Goal: Transaction & Acquisition: Purchase product/service

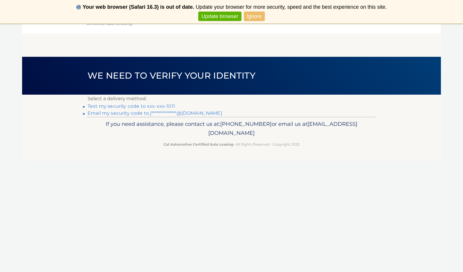
click at [163, 106] on link "Text my security code to xxx-xxx-1011" at bounding box center [132, 106] width 88 height 6
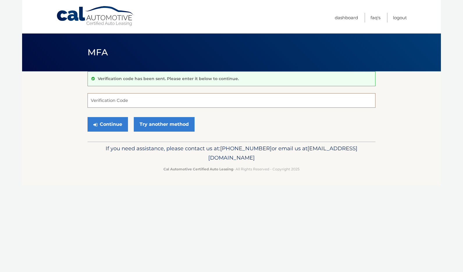
click at [160, 103] on input "Verification Code" at bounding box center [232, 100] width 288 height 15
type input "966681"
click at [125, 123] on button "Continue" at bounding box center [108, 124] width 40 height 15
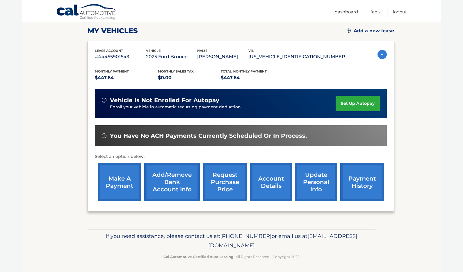
scroll to position [79, 0]
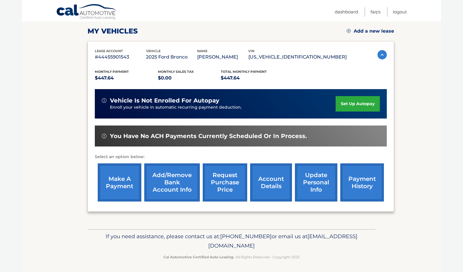
click at [123, 188] on link "make a payment" at bounding box center [120, 182] width 44 height 38
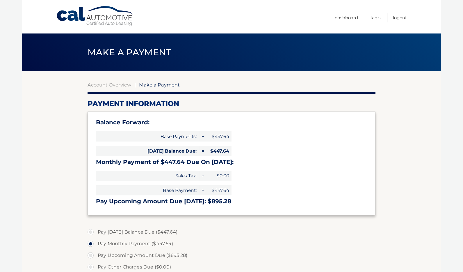
select select "NmNjNTNjMTEtZmQzNC00YWFlLWJhYjctYmIxOWY5NmJhMmM1"
click at [107, 85] on link "Account Overview" at bounding box center [110, 85] width 44 height 6
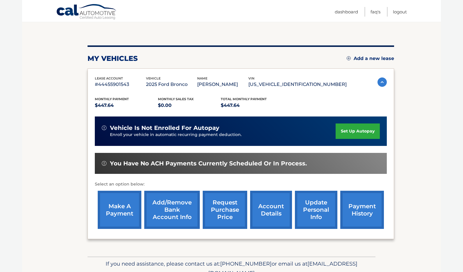
scroll to position [62, 0]
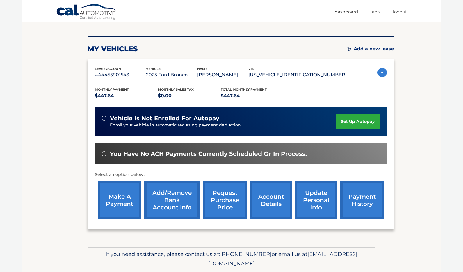
click at [273, 197] on link "account details" at bounding box center [271, 200] width 42 height 38
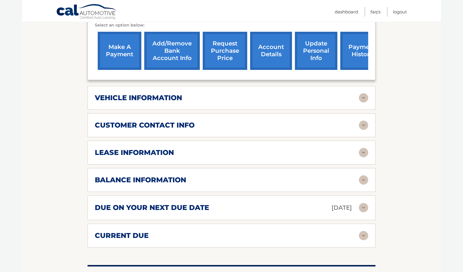
scroll to position [250, 0]
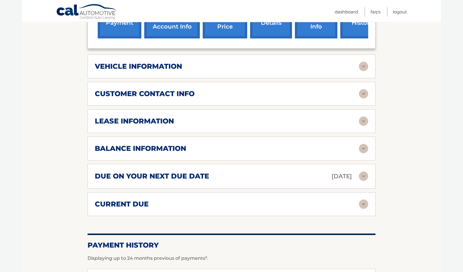
click at [253, 172] on div "due on your next due date Oct 01, 2025" at bounding box center [227, 176] width 264 height 10
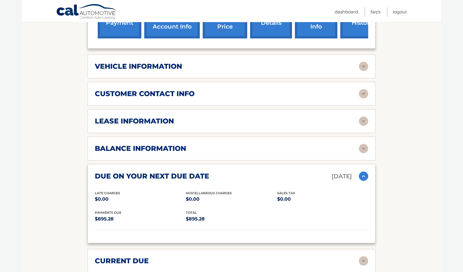
click at [253, 172] on div "due on your next due date Oct 01, 2025" at bounding box center [227, 176] width 264 height 10
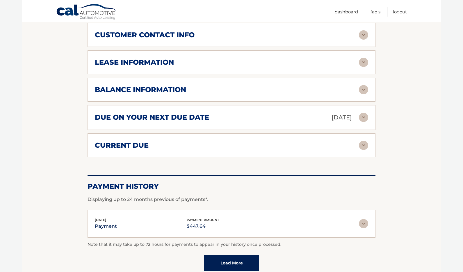
scroll to position [310, 0]
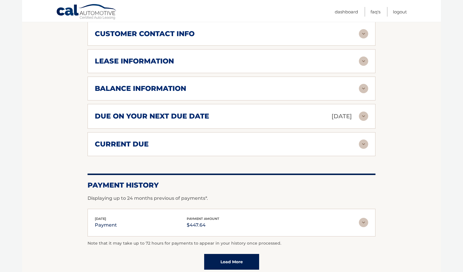
click at [234, 136] on div "current due Late Charges $0.00 Miscelleneous Charges* $0.00 Sales Tax $0.00 pay…" at bounding box center [232, 144] width 288 height 24
click at [235, 144] on div "current due" at bounding box center [227, 144] width 264 height 9
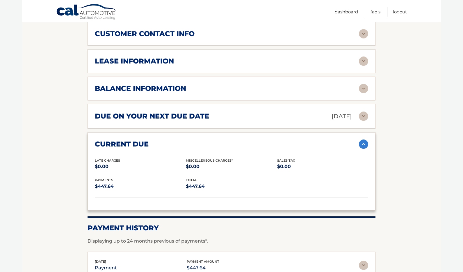
click at [235, 143] on div "current due" at bounding box center [227, 144] width 264 height 9
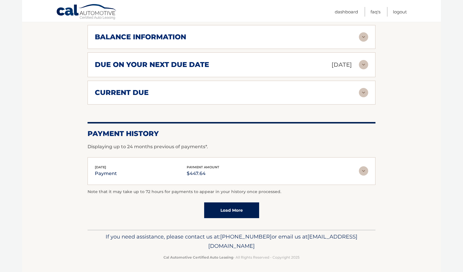
scroll to position [361, 0]
click at [367, 171] on img at bounding box center [363, 170] width 9 height 9
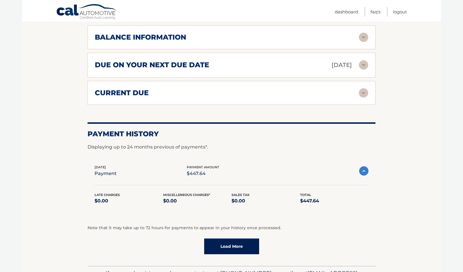
scroll to position [334, 0]
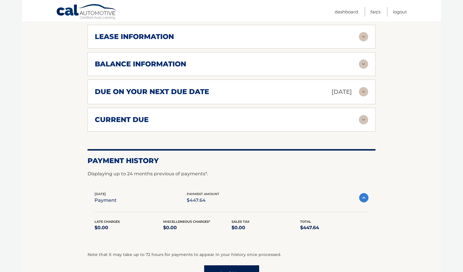
click at [213, 263] on div "Note that it may take up to 72 hours for payments to appear in your history onc…" at bounding box center [232, 266] width 288 height 30
click at [214, 265] on link "Load More" at bounding box center [231, 273] width 55 height 16
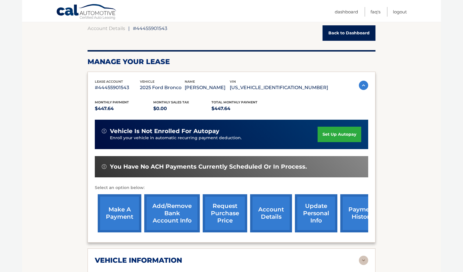
scroll to position [51, 0]
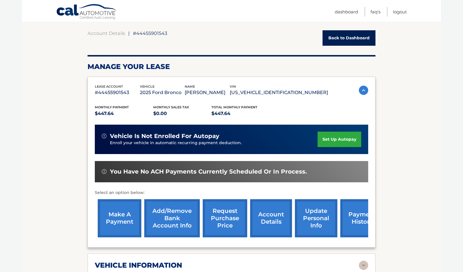
click at [361, 89] on img at bounding box center [363, 90] width 9 height 9
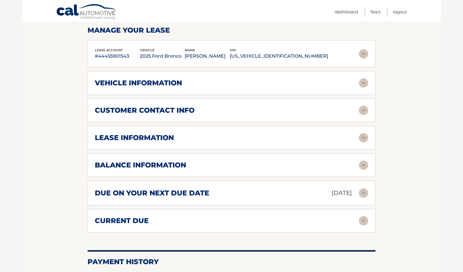
scroll to position [89, 0]
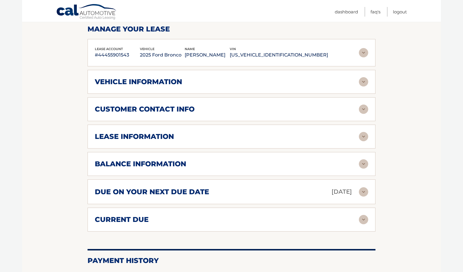
click at [151, 192] on h2 "due on your next due date" at bounding box center [152, 191] width 114 height 9
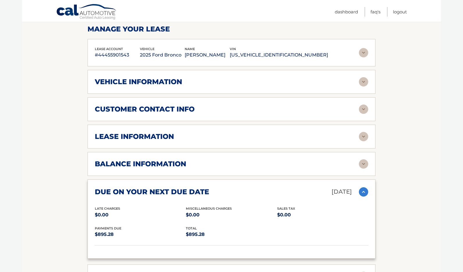
click at [151, 192] on h2 "due on your next due date" at bounding box center [152, 191] width 114 height 9
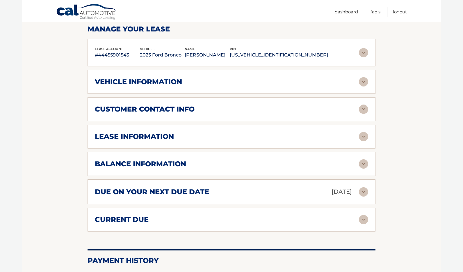
click at [150, 193] on h2 "due on your next due date" at bounding box center [152, 191] width 114 height 9
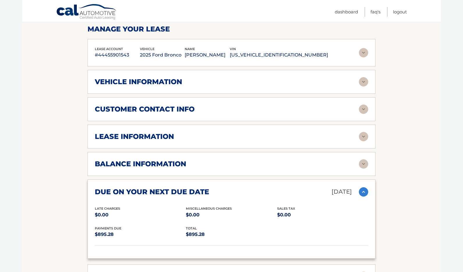
click at [141, 136] on h2 "lease information" at bounding box center [134, 136] width 79 height 9
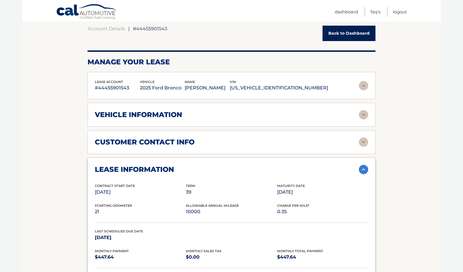
scroll to position [28, 0]
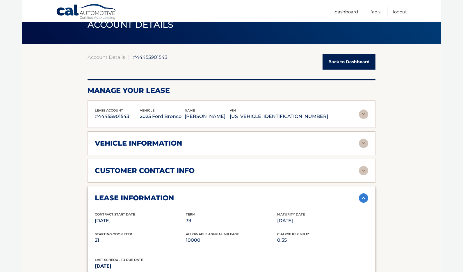
click at [149, 176] on div "customer contact info full name JENNA VACCHIANO street address 16 BAYCREST DR c…" at bounding box center [232, 171] width 288 height 24
click at [152, 194] on h2 "lease information" at bounding box center [134, 197] width 79 height 9
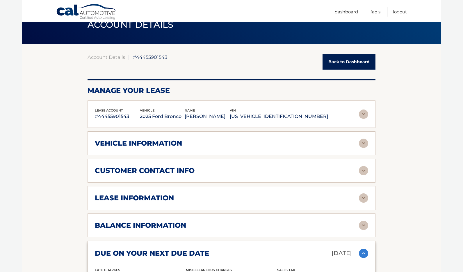
click at [158, 146] on h2 "vehicle information" at bounding box center [138, 143] width 87 height 9
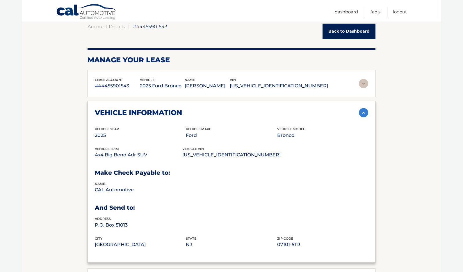
scroll to position [57, 0]
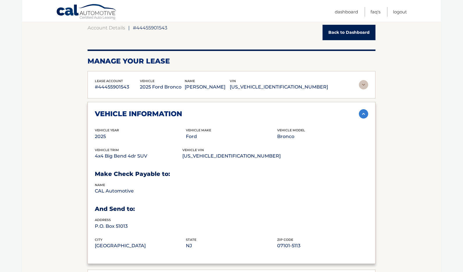
click at [145, 112] on h2 "vehicle information" at bounding box center [138, 113] width 87 height 9
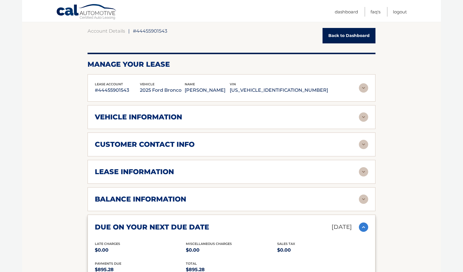
scroll to position [69, 0]
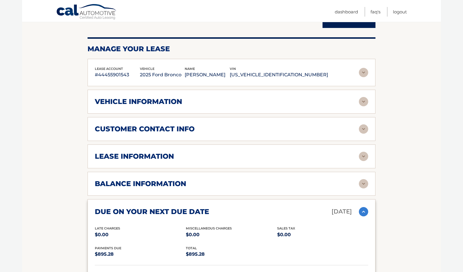
click at [366, 75] on img at bounding box center [363, 72] width 9 height 9
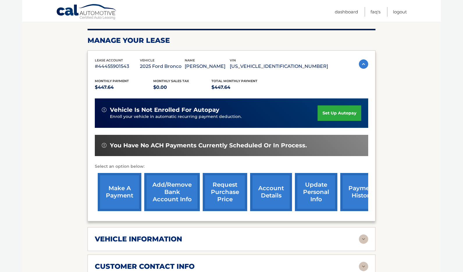
scroll to position [79, 0]
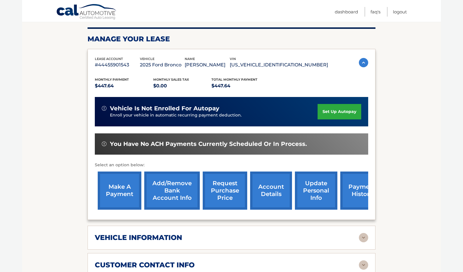
click at [105, 145] on img at bounding box center [104, 143] width 5 height 5
click at [102, 142] on img at bounding box center [104, 143] width 5 height 5
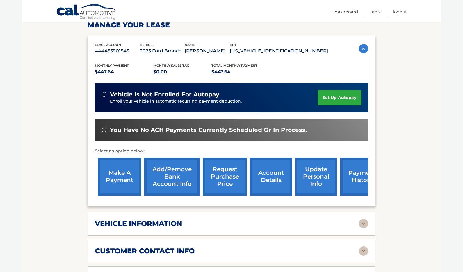
scroll to position [93, 0]
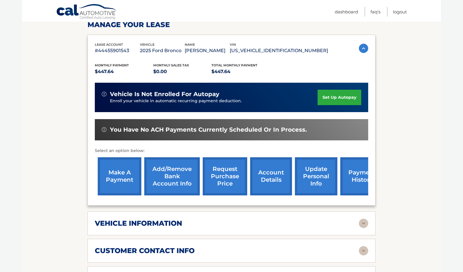
click at [111, 178] on link "make a payment" at bounding box center [120, 176] width 44 height 38
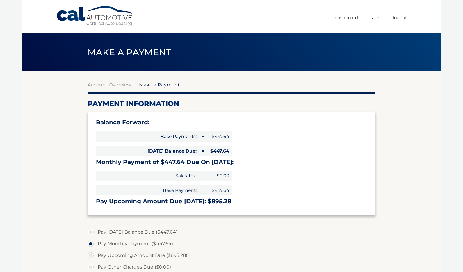
select select "NmNjNTNjMTEtZmQzNC00YWFlLWJhYjctYmIxOWY5NmJhMmM1"
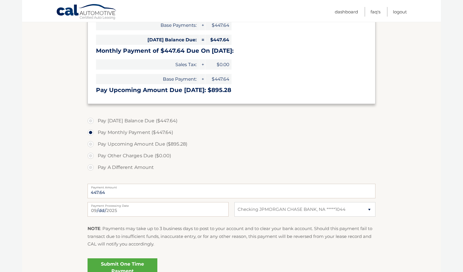
scroll to position [113, 0]
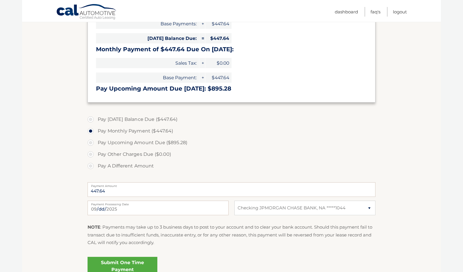
click at [186, 202] on label "Payment Processing Date" at bounding box center [158, 202] width 141 height 5
click at [186, 202] on input "[DATE]" at bounding box center [158, 207] width 141 height 15
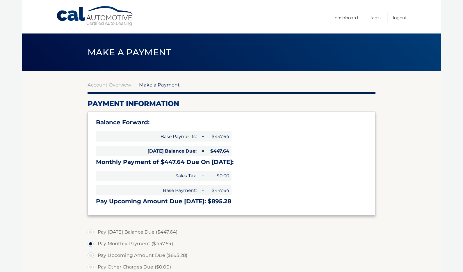
scroll to position [0, 0]
